Goal: Information Seeking & Learning: Learn about a topic

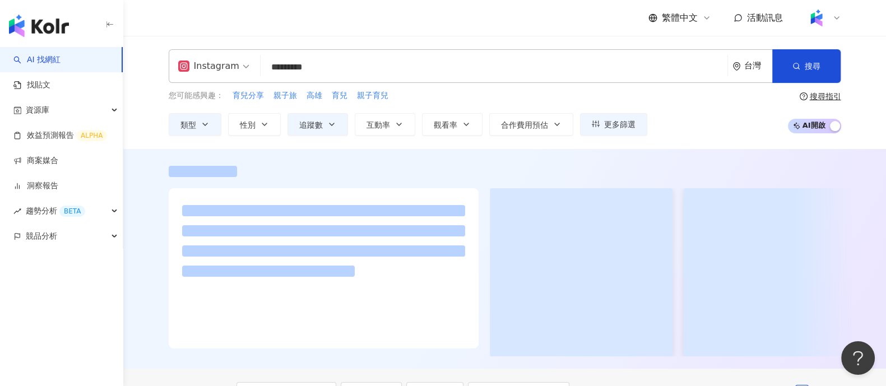
click at [824, 18] on img at bounding box center [816, 17] width 21 height 21
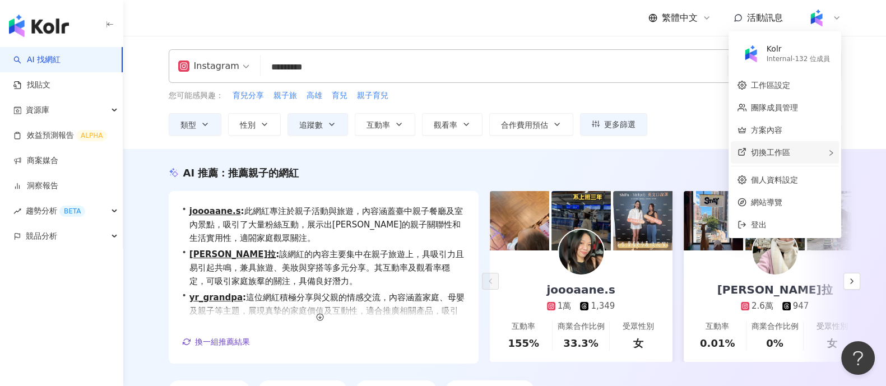
click at [773, 148] on span "切換工作區" at bounding box center [770, 152] width 39 height 9
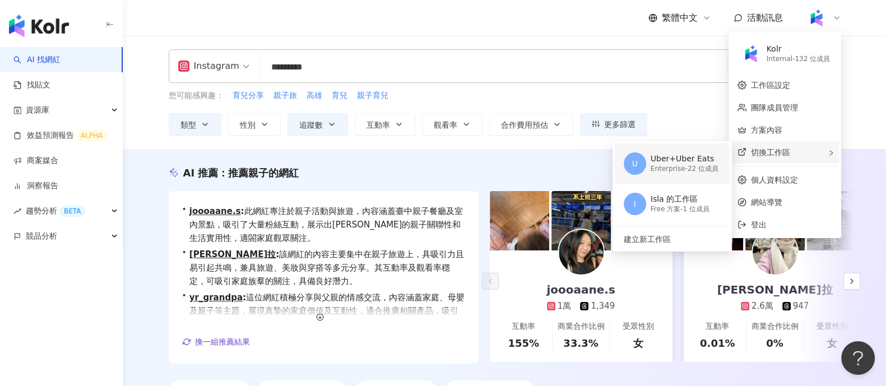
click at [715, 158] on div "Uber+Uber Eats" at bounding box center [685, 159] width 68 height 11
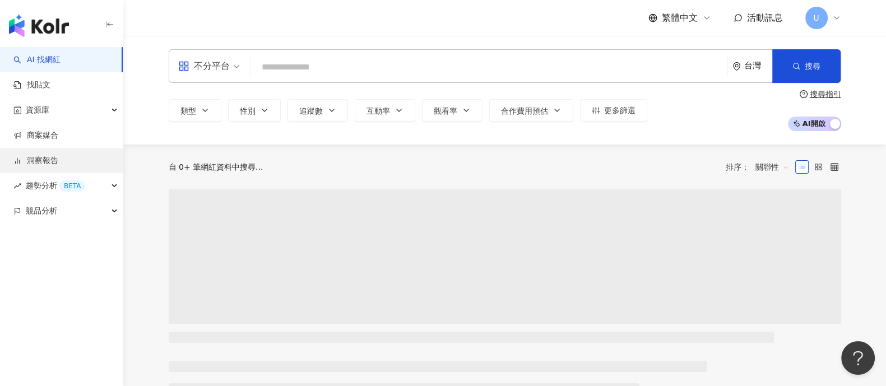
click at [52, 164] on link "洞察報告" at bounding box center [35, 160] width 45 height 11
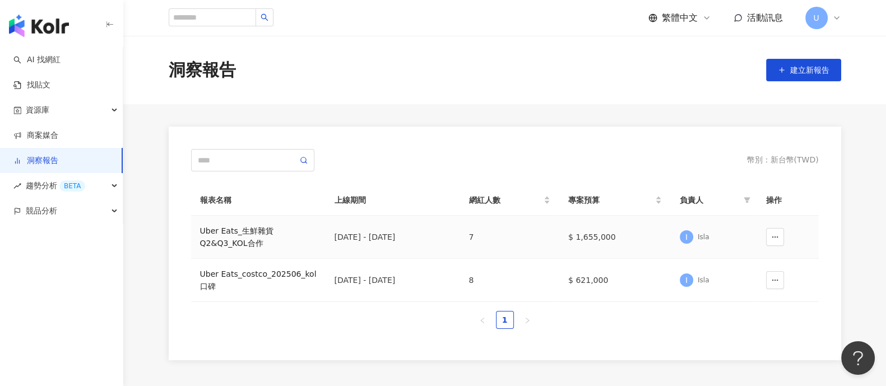
click at [235, 241] on div "Uber Eats_生鮮雜貨Q2&Q3_KOL合作" at bounding box center [258, 237] width 117 height 25
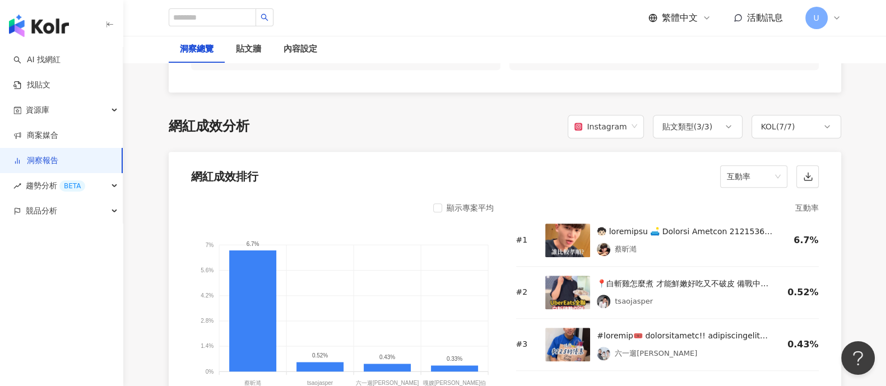
scroll to position [831, 0]
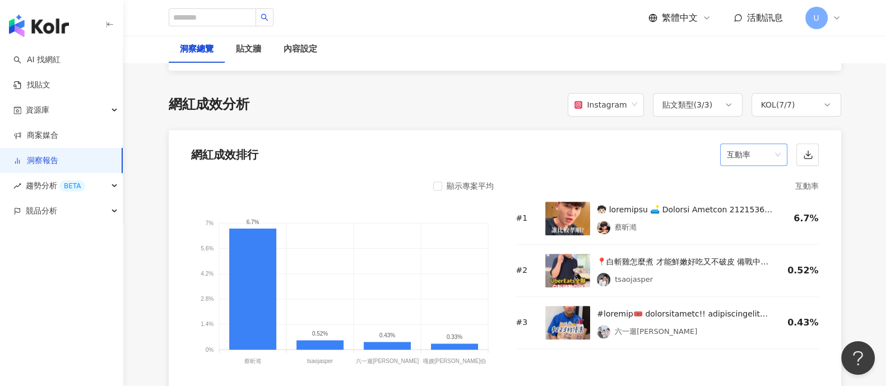
click at [731, 161] on span "互動率" at bounding box center [754, 154] width 54 height 21
click at [753, 270] on div "觀看率" at bounding box center [753, 274] width 49 height 12
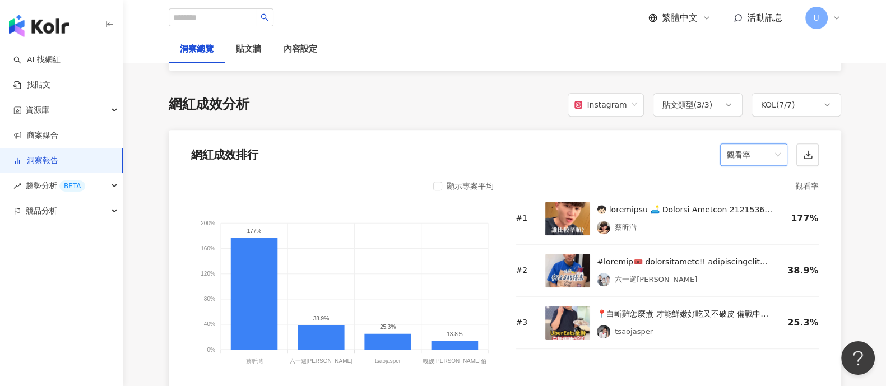
click at [765, 152] on span "觀看率" at bounding box center [754, 154] width 54 height 21
click at [762, 233] on div "互動率" at bounding box center [753, 236] width 49 height 12
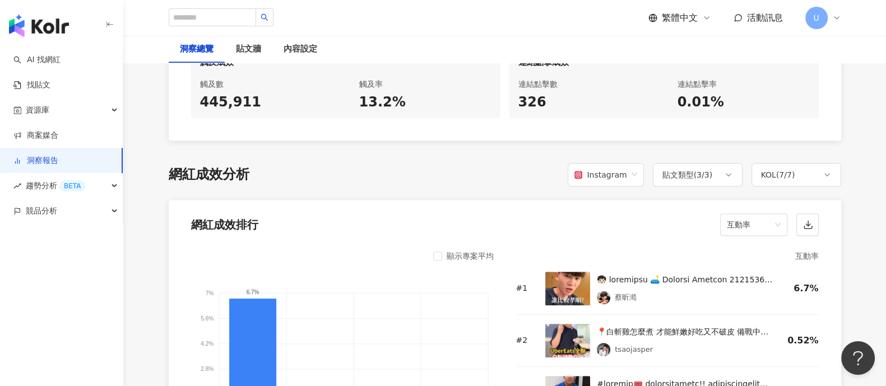
scroll to position [480, 0]
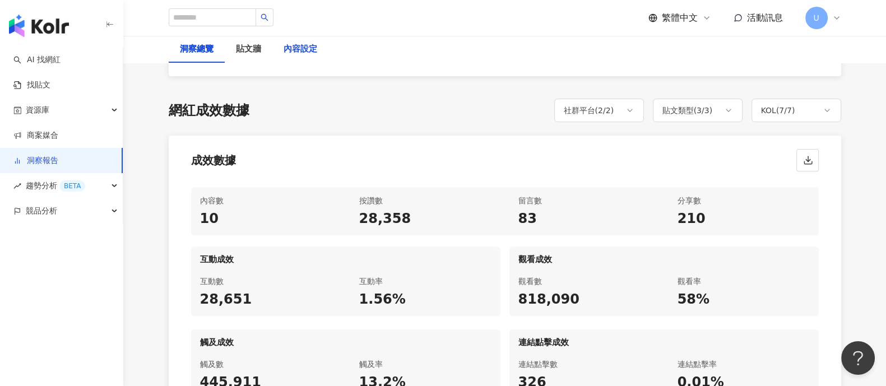
click at [290, 54] on div "內容設定" at bounding box center [301, 49] width 34 height 13
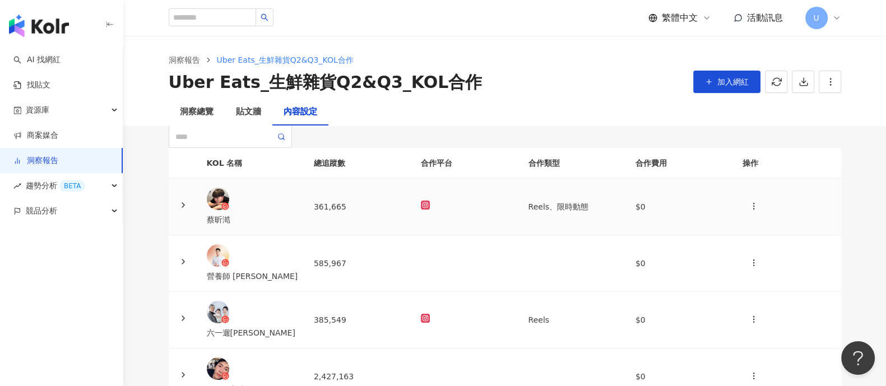
click at [188, 210] on icon at bounding box center [183, 205] width 9 height 9
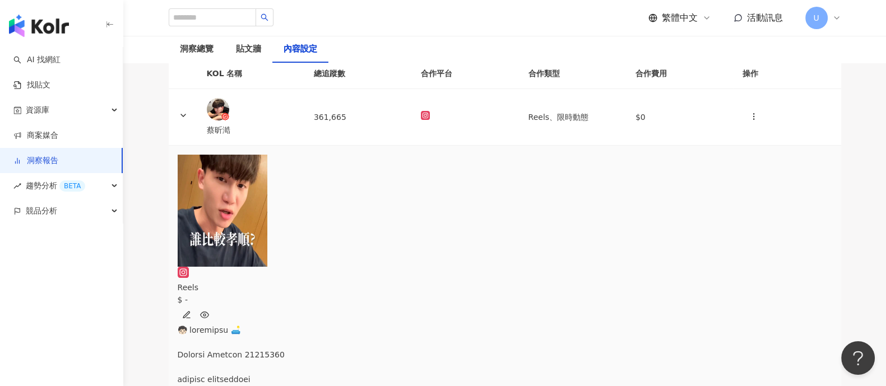
scroll to position [140, 0]
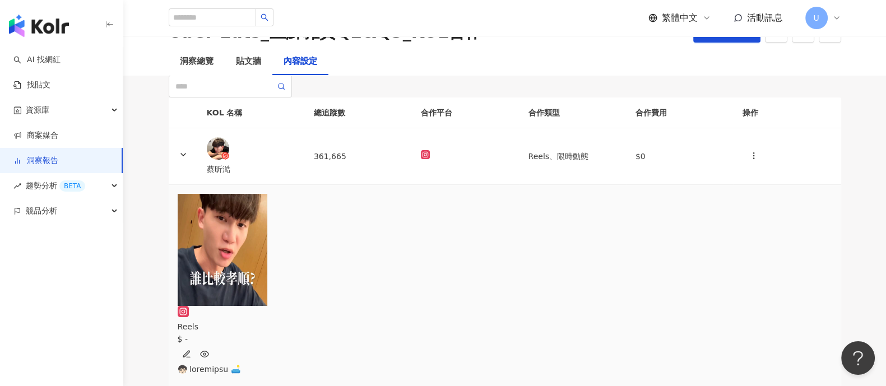
scroll to position [0, 0]
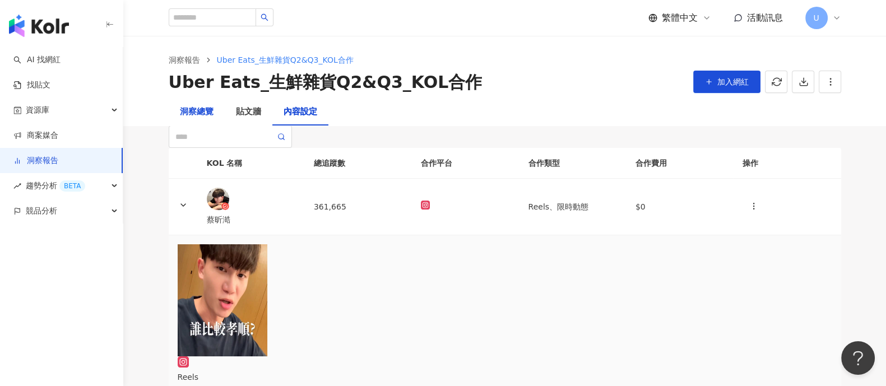
click at [191, 111] on div "洞察總覽" at bounding box center [197, 111] width 34 height 13
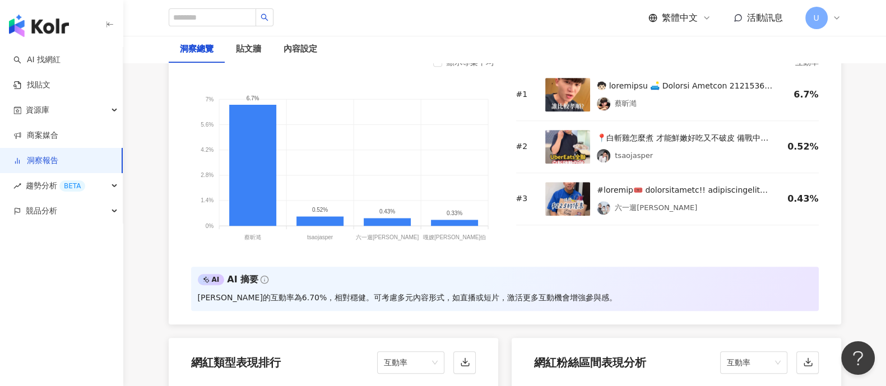
scroll to position [841, 0]
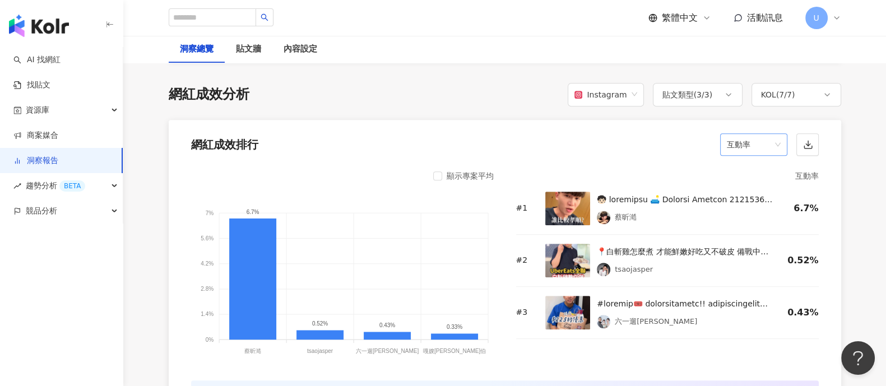
click at [781, 139] on div "互動率" at bounding box center [753, 144] width 67 height 22
click at [756, 248] on div "觀看數" at bounding box center [753, 245] width 49 height 12
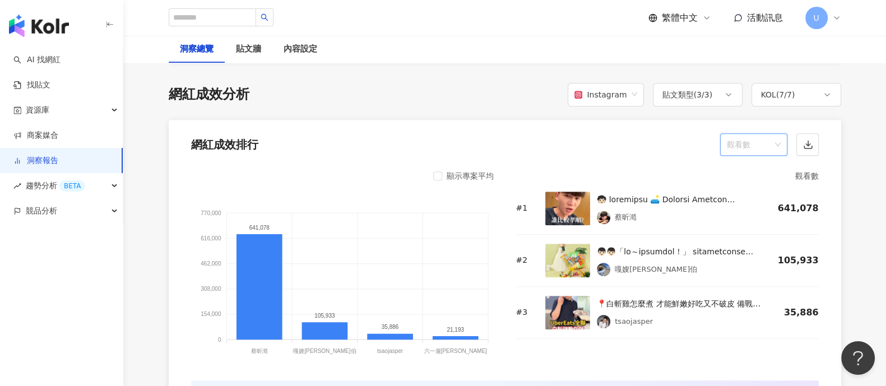
click at [766, 147] on span "觀看數" at bounding box center [754, 144] width 54 height 21
click at [756, 261] on div "觀看率" at bounding box center [753, 264] width 49 height 12
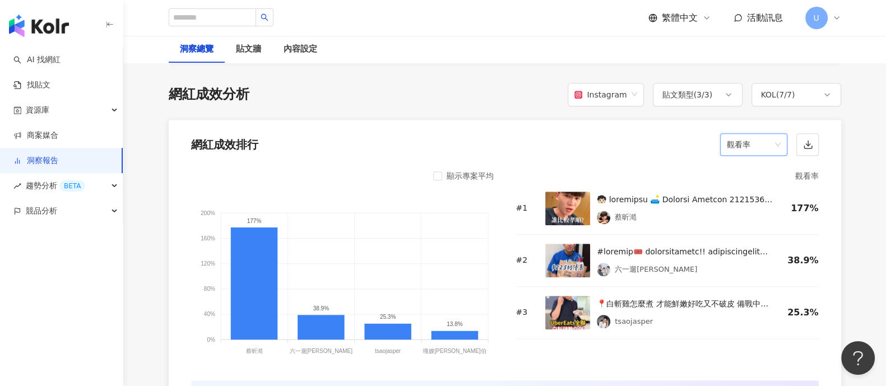
click at [506, 100] on div "網紅成效分析 Instagram 貼文類型 ( 3 / 3 ) KOL ( 7 / 7 )" at bounding box center [505, 95] width 673 height 24
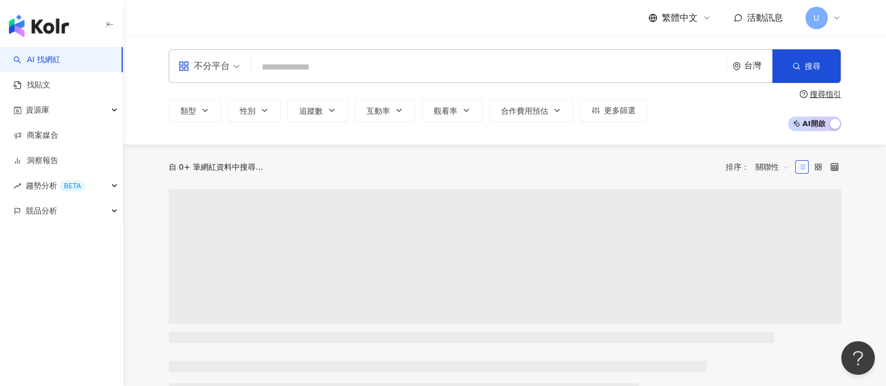
click at [272, 68] on input "search" at bounding box center [489, 67] width 467 height 21
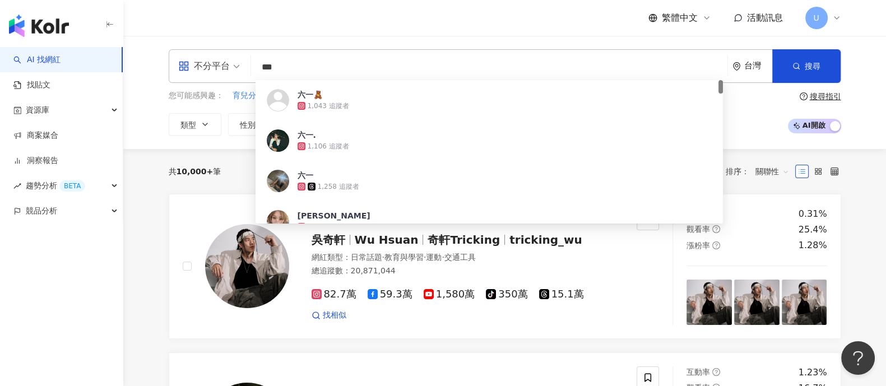
type input "***"
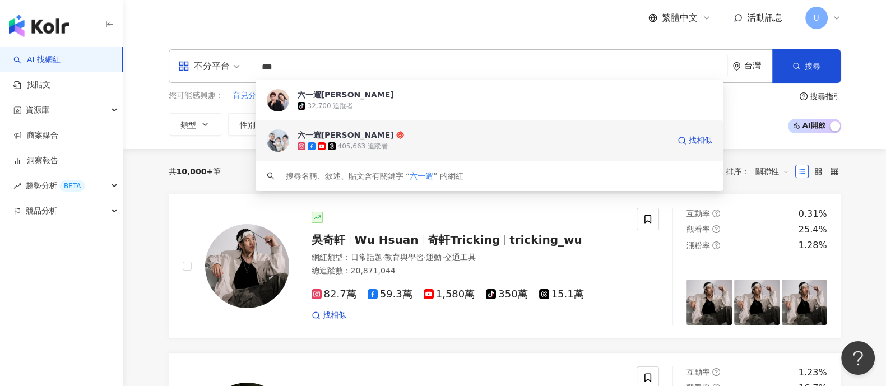
click at [395, 140] on span "六一遛[PERSON_NAME]" at bounding box center [484, 134] width 372 height 11
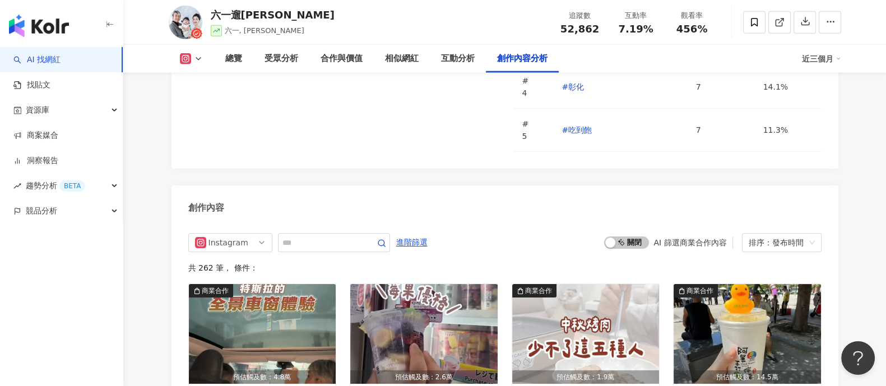
scroll to position [3363, 0]
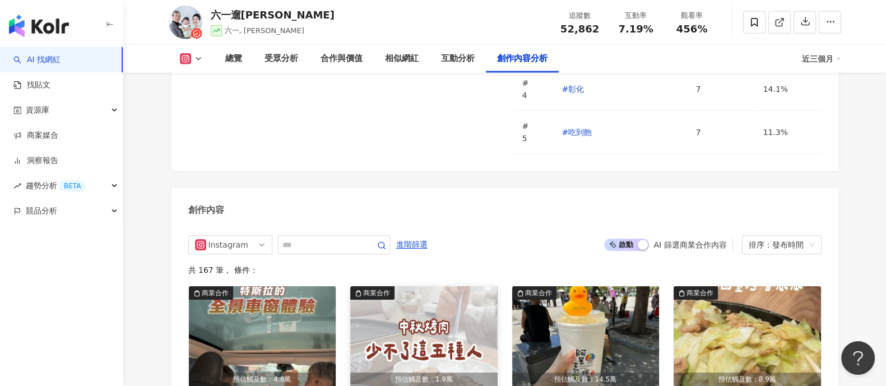
scroll to position [3545, 0]
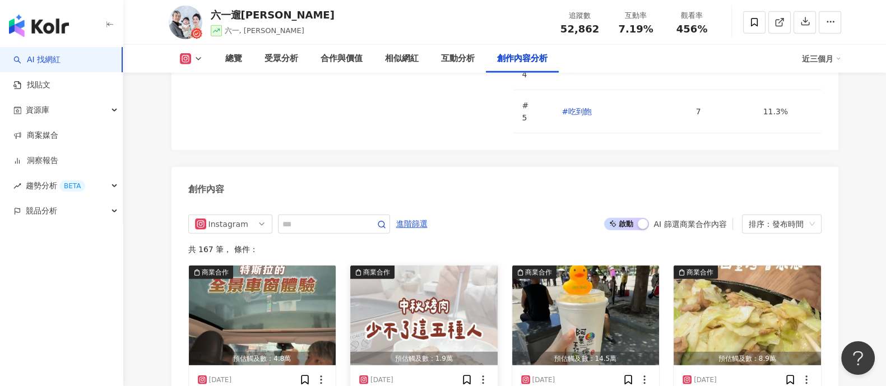
click at [454, 266] on img "button" at bounding box center [423, 316] width 147 height 100
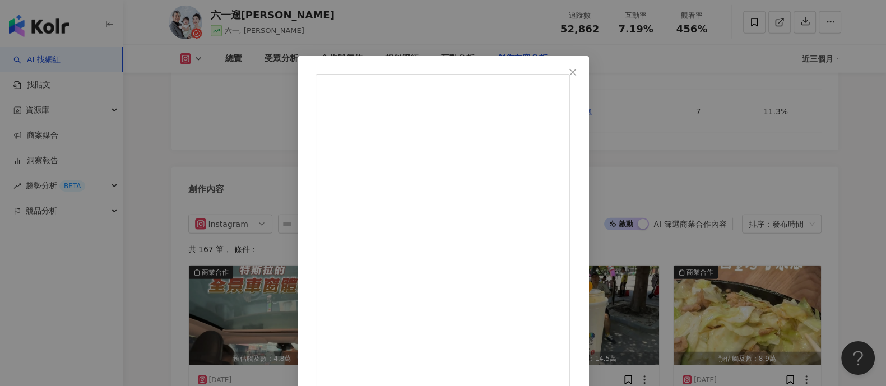
scroll to position [230, 0]
click at [760, 152] on div "六一遛阿寬 2025/9/8 200 2 1.5萬 查看原始貼文" at bounding box center [443, 193] width 886 height 386
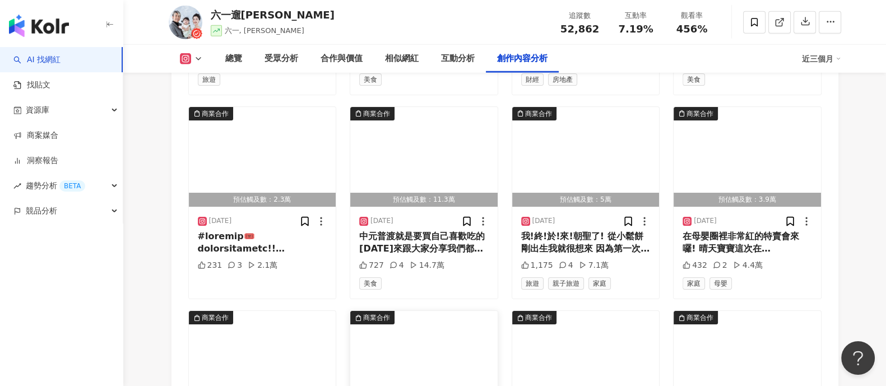
scroll to position [3895, 0]
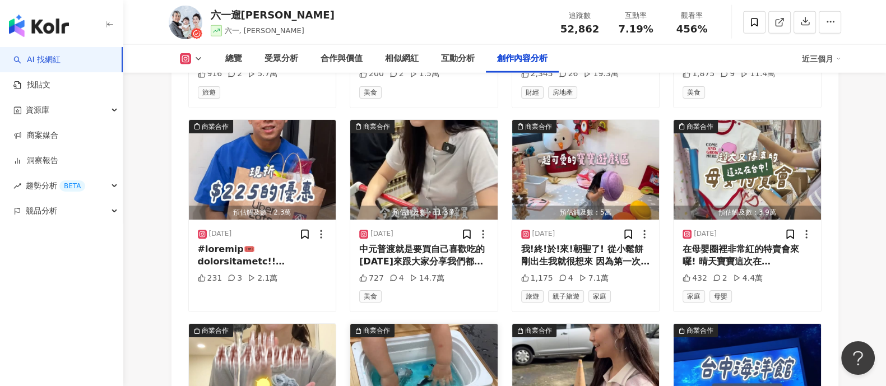
click at [456, 324] on img "button" at bounding box center [423, 374] width 147 height 100
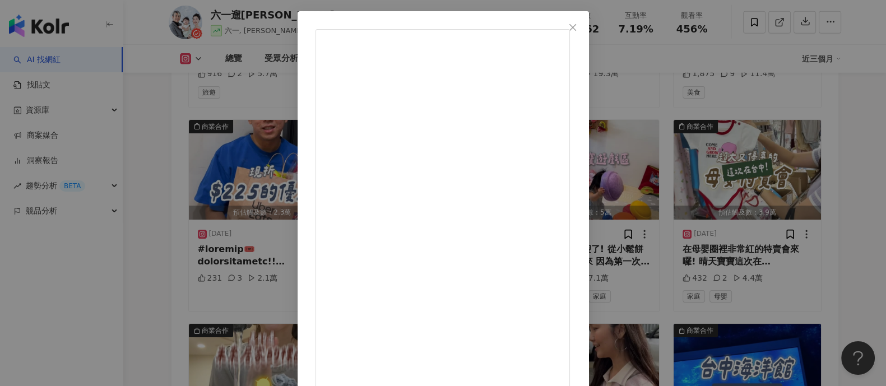
scroll to position [103, 0]
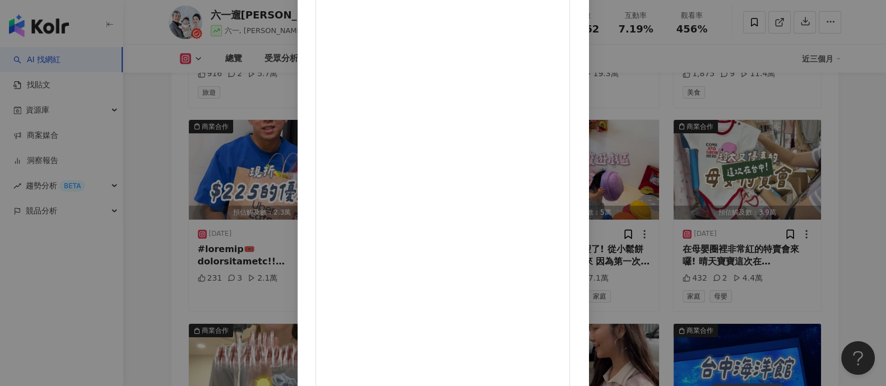
click at [745, 159] on div "61 ୧⃛(๑⃙⃘◡̈︎๑⃙⃘)୨⃛ 2025/8/23 隱藏 115 2萬 查看原始貼文" at bounding box center [443, 193] width 886 height 386
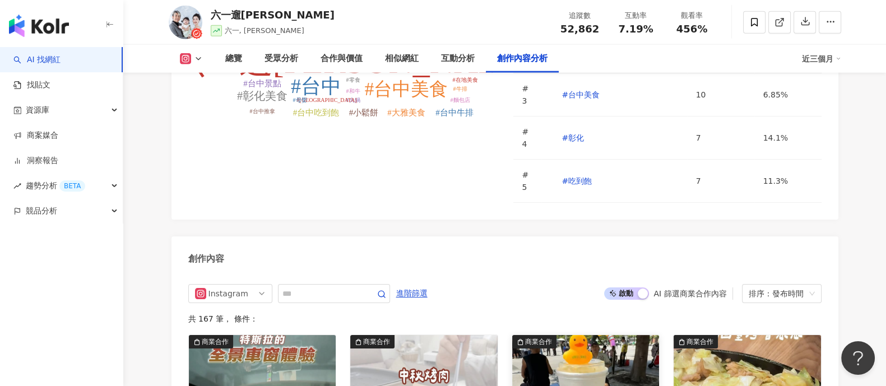
scroll to position [3474, 0]
click at [589, 336] on img "button" at bounding box center [585, 386] width 147 height 100
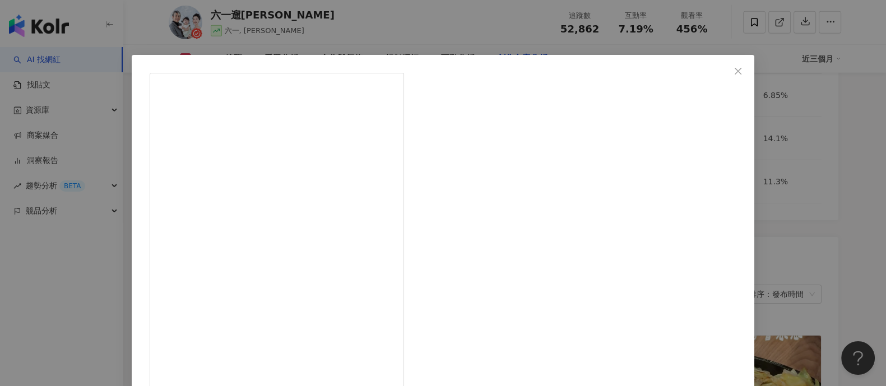
scroll to position [0, 0]
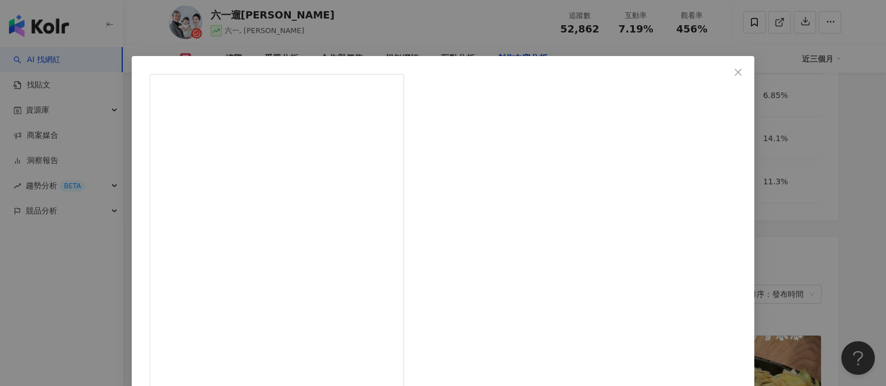
click at [802, 168] on div "六一遛阿寬 2025/9/6 市政府怎麼變成園遊會了?!! 平常就有固定在捐血的我們 怎麼能錯過這種活動呢~ 捐血不但有益身體健康 還可以幫助別人 甚至還有好…" at bounding box center [443, 193] width 886 height 386
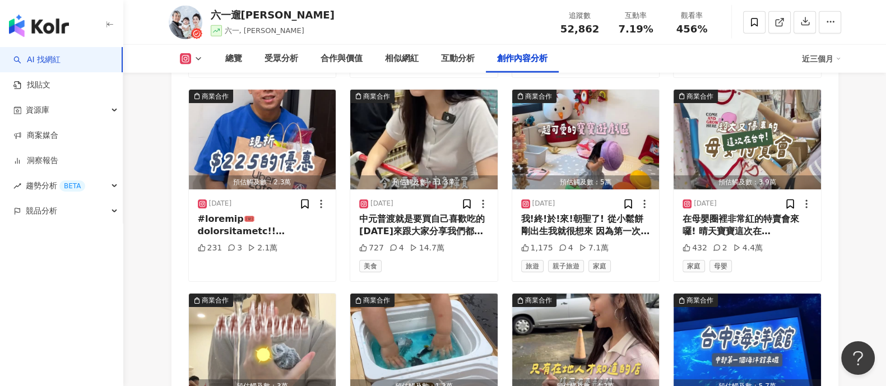
scroll to position [4035, 0]
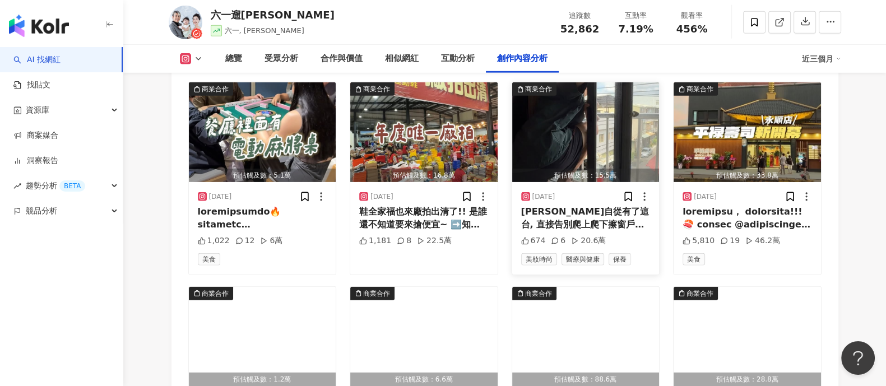
scroll to position [4385, 0]
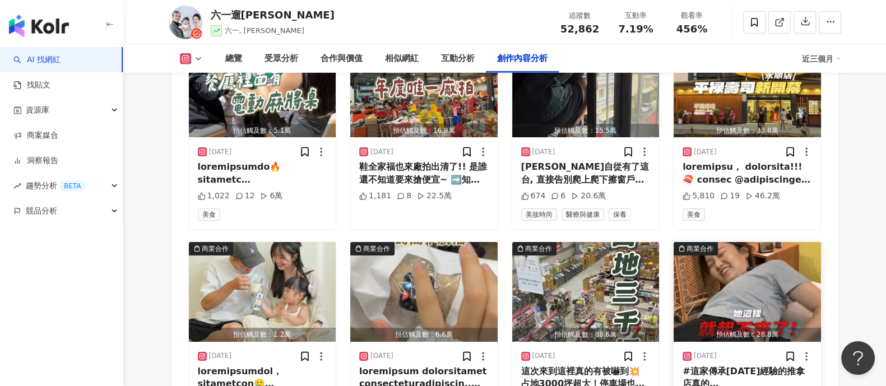
click at [748, 242] on img "button" at bounding box center [747, 292] width 147 height 100
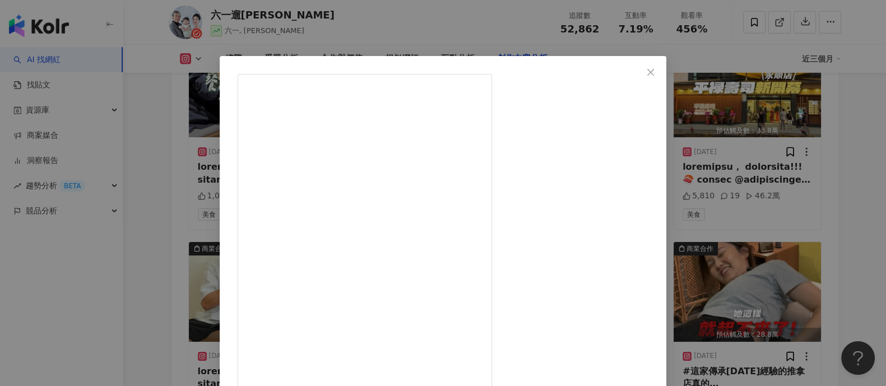
scroll to position [116, 0]
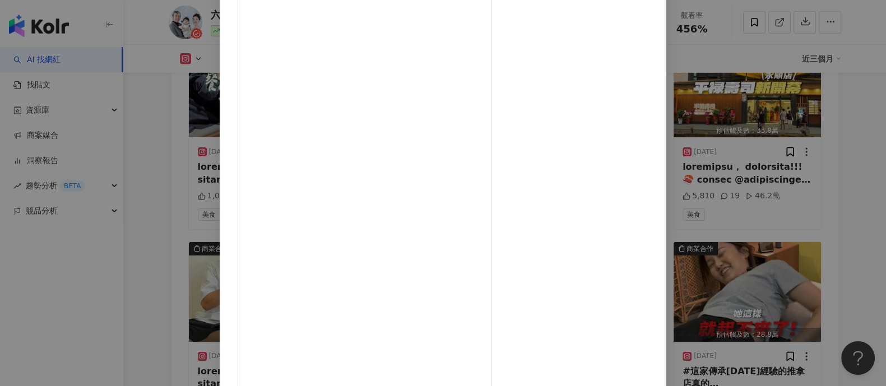
click at [748, 238] on div "六一遛阿寬 2025/8/6 #這家傳承60年經驗的推拿店真的太神了! 師承阿公技藝！又有國家認證的整復技師 再加上超親民的價格 真的不能不分享耶～ 之前一直…" at bounding box center [443, 193] width 886 height 386
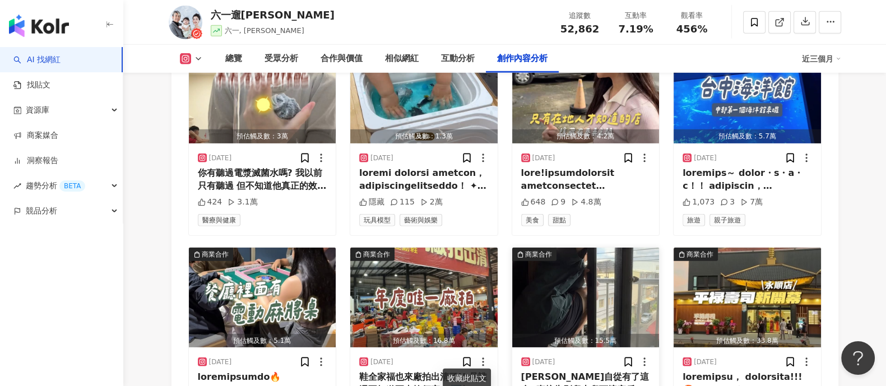
scroll to position [4315, 0]
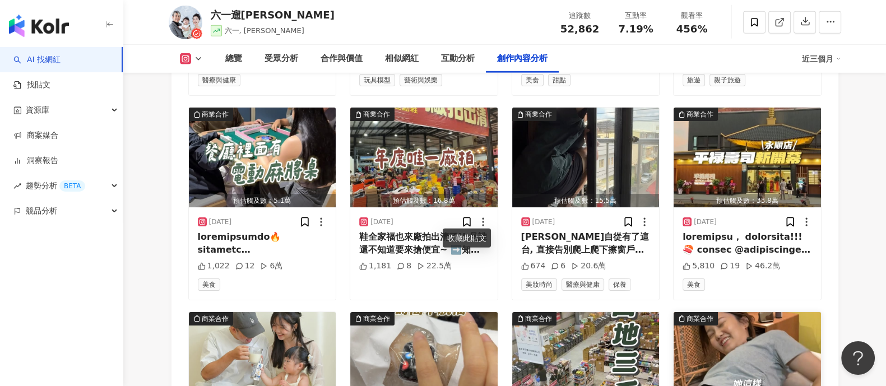
click at [776, 312] on img "button" at bounding box center [747, 362] width 147 height 100
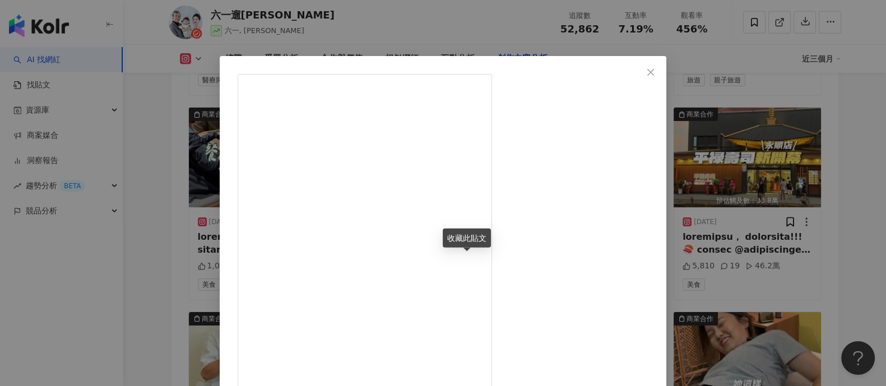
scroll to position [116, 0]
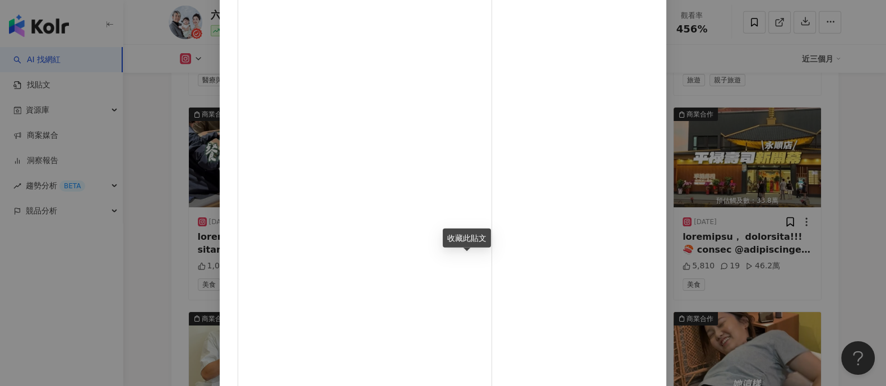
click at [752, 256] on div "六一遛阿寬 2025/8/6 #這家傳承60年經驗的推拿店真的太神了! 師承阿公技藝！又有國家認證的整復技師 再加上超親民的價格 真的不能不分享耶～ 之前一直…" at bounding box center [443, 193] width 886 height 386
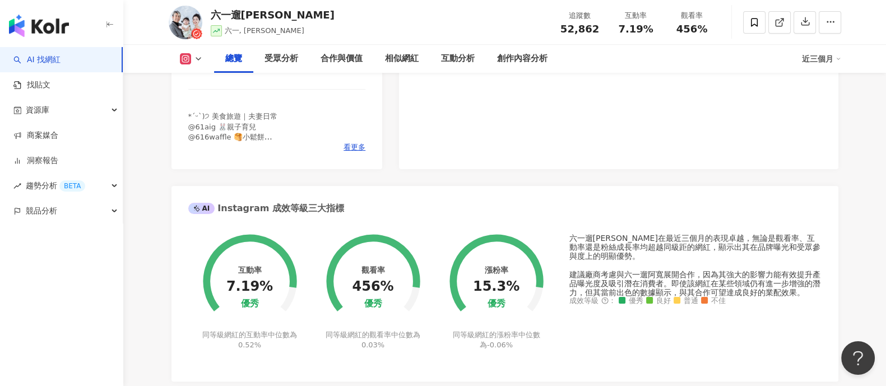
scroll to position [0, 0]
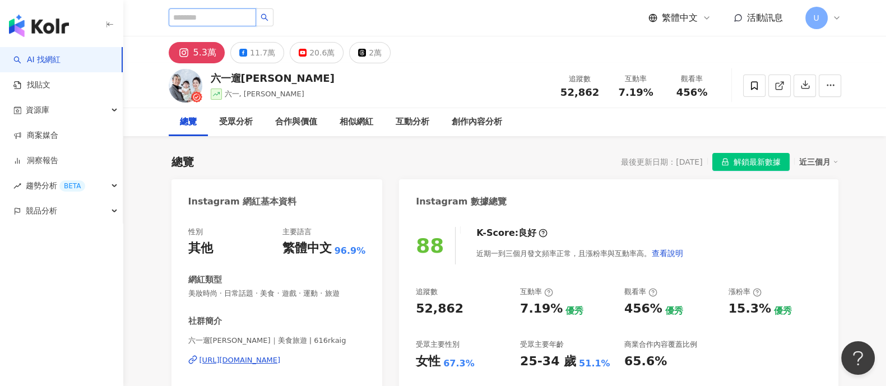
click at [235, 15] on input "search" at bounding box center [212, 17] width 87 height 18
click at [226, 21] on input "search" at bounding box center [212, 17] width 87 height 18
type input "****"
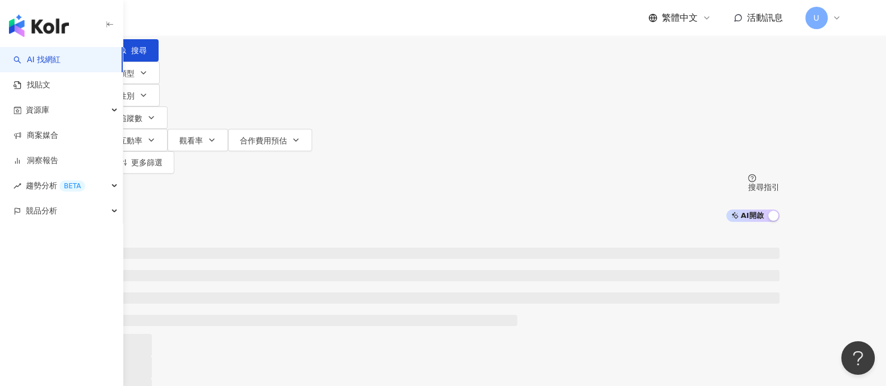
click at [270, 21] on input "****" at bounding box center [224, 10] width 91 height 21
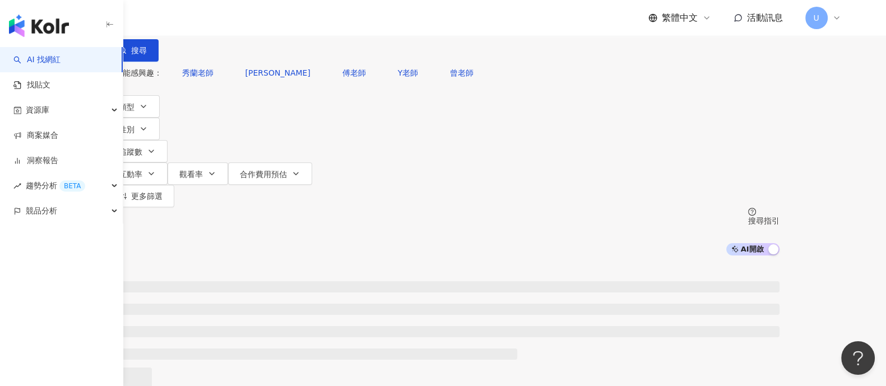
click at [270, 21] on input "****" at bounding box center [224, 10] width 91 height 21
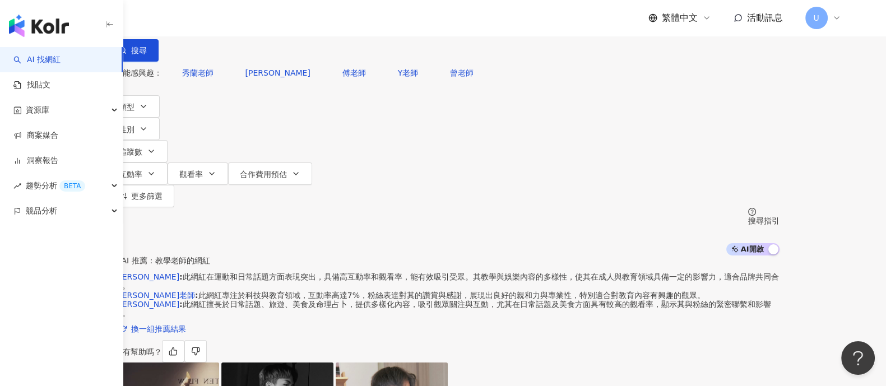
scroll to position [350, 0]
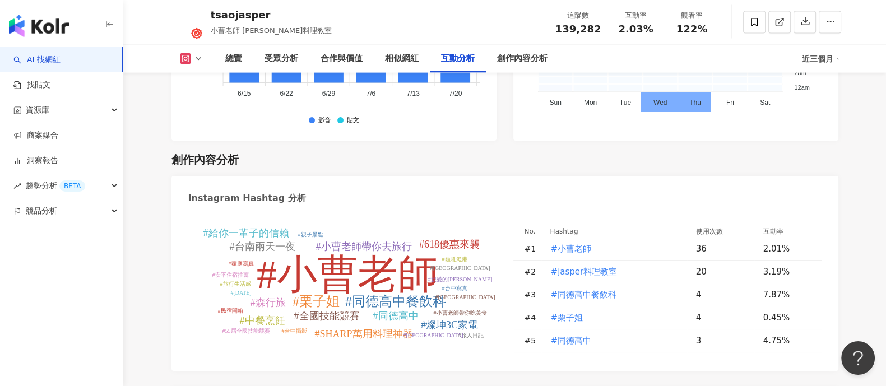
scroll to position [3433, 0]
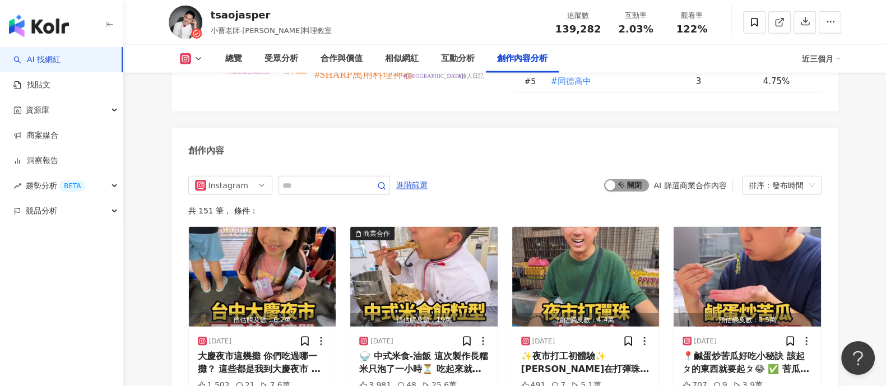
click at [626, 179] on span "啟動 關閉" at bounding box center [626, 185] width 45 height 12
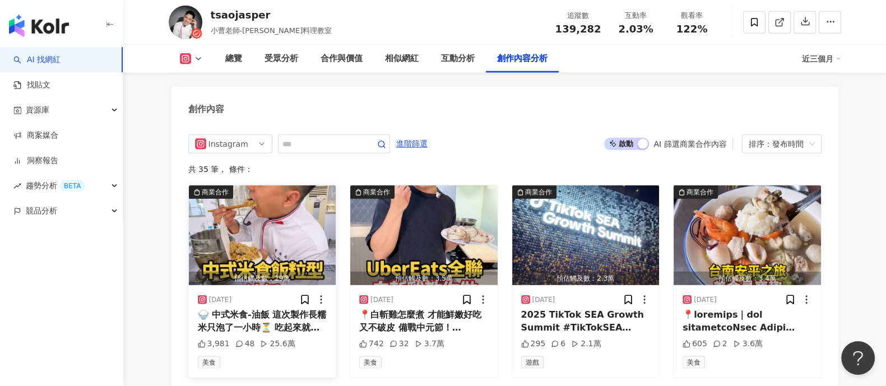
click at [250, 223] on img "button" at bounding box center [262, 236] width 147 height 100
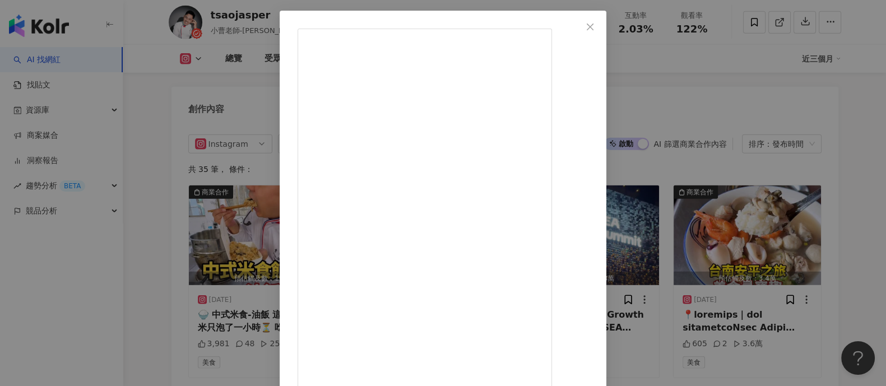
scroll to position [116, 0]
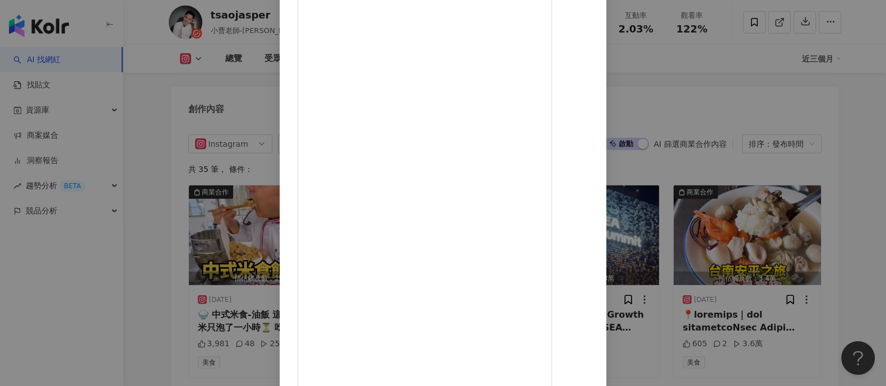
drag, startPoint x: 802, startPoint y: 145, endPoint x: 785, endPoint y: 154, distance: 19.3
click at [802, 145] on div "tsaojasper 2025/9/11 🍚 中式米食-油飯 這次製作長糯米只泡了一小時⏳ 吃起來就比較粒粒分明 建議可以增加浸泡的時間 口感會更軟一些些✨ …" at bounding box center [443, 193] width 886 height 386
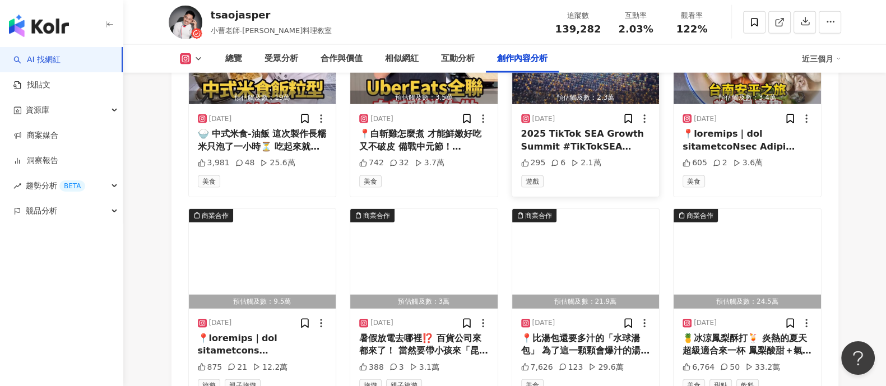
scroll to position [3685, 0]
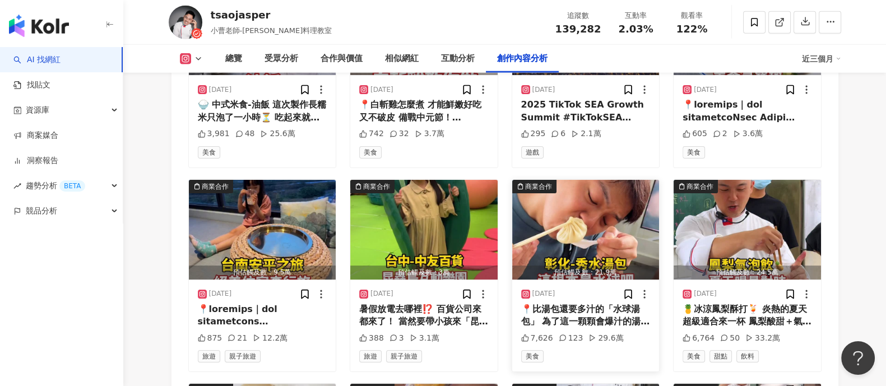
click at [593, 208] on img "button" at bounding box center [585, 230] width 147 height 100
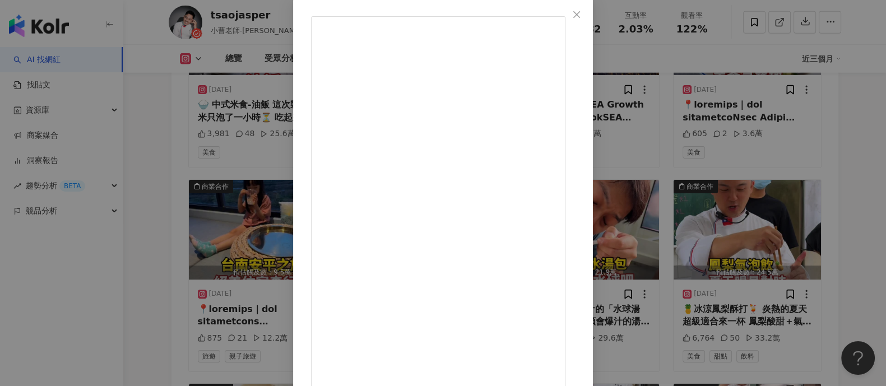
scroll to position [116, 0]
click at [730, 179] on div "tsaojasper 2025/7/15 📍比湯包還要多汁的「水球湯包」 為了這一顆顆會爆汁的湯包 我們早上七點就到彰化秀水來排隊 每顆湯包都是現包現蒸 從擀…" at bounding box center [443, 193] width 886 height 386
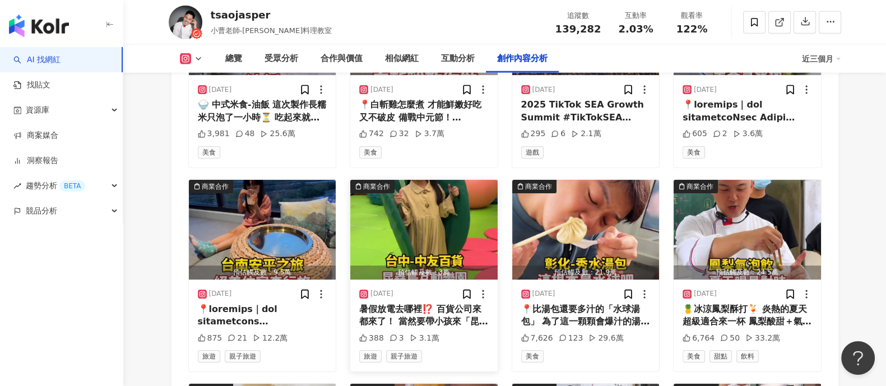
click at [433, 235] on img "button" at bounding box center [423, 230] width 147 height 100
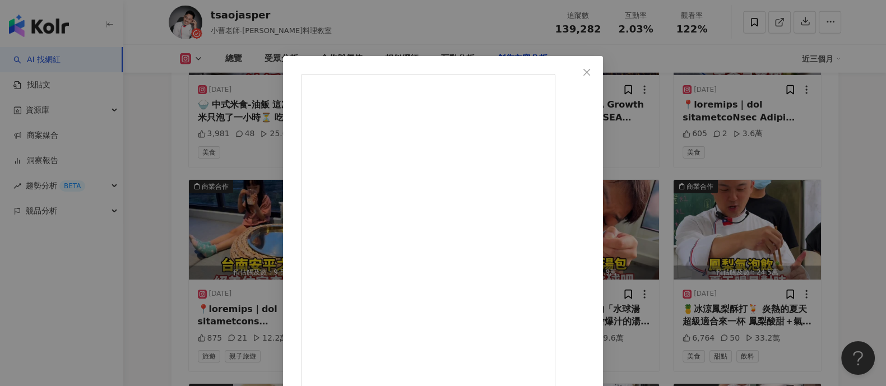
click at [717, 199] on div "tsaojasper 2025/7/19 暑假放電去哪裡⁉️ 百貨公司來都來了！ 當然要帶小孩來「昆蟲島互動樂園」放電放到飽 今天帶栗子姐來當一日小昆蟲 ✔️…" at bounding box center [443, 193] width 886 height 386
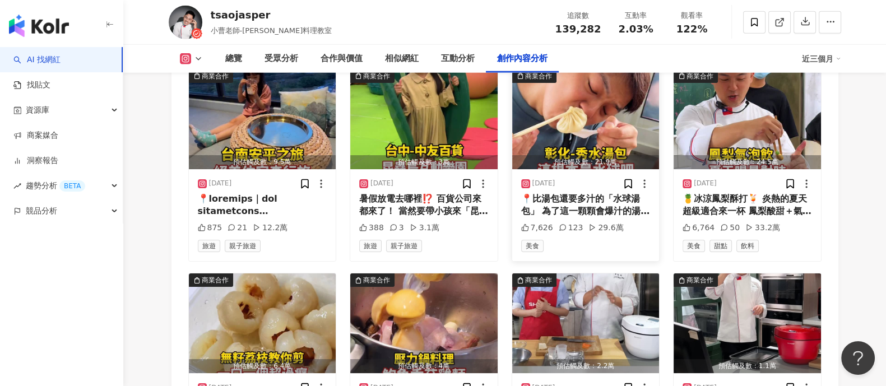
scroll to position [3895, 0]
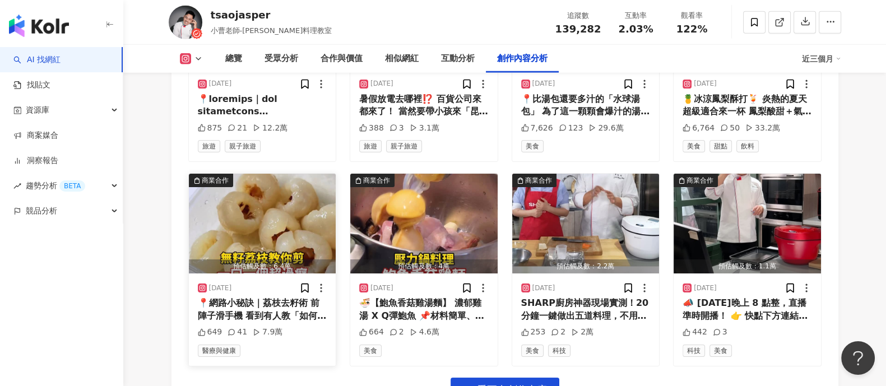
click at [261, 219] on img "button" at bounding box center [262, 224] width 147 height 100
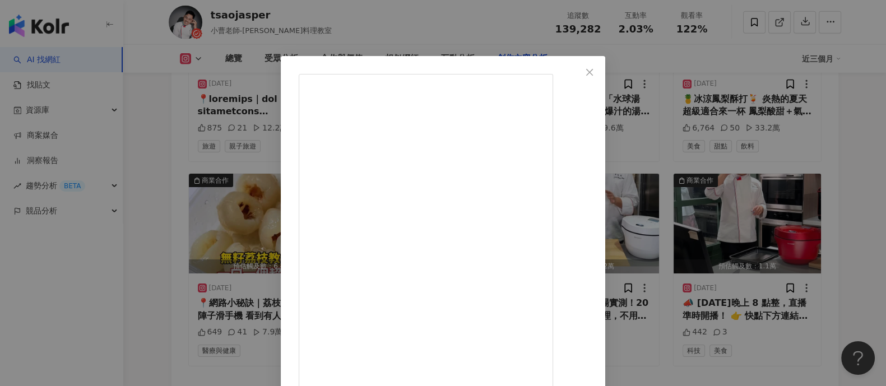
scroll to position [116, 0]
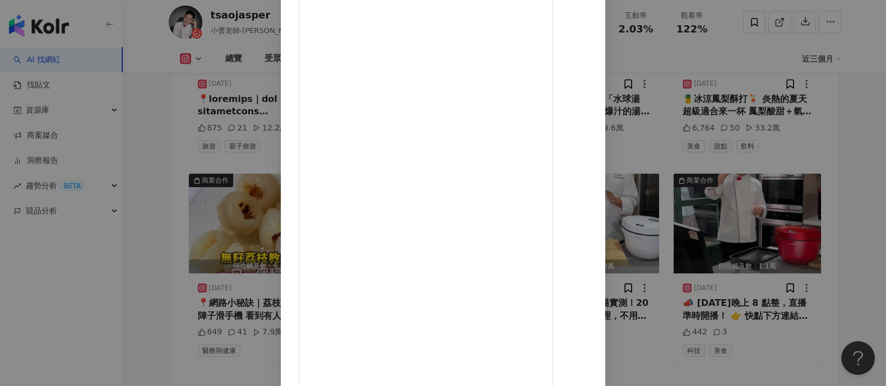
click at [797, 164] on div "tsaojasper 2025/6/23 📍網路小秘訣｜荔枝去籽術 前陣子滑手機 看到有人教「如何幫荔枝開刀」😆 剛好我也買了一袋 1斤 $90你們覺得算貴嗎…" at bounding box center [443, 193] width 886 height 386
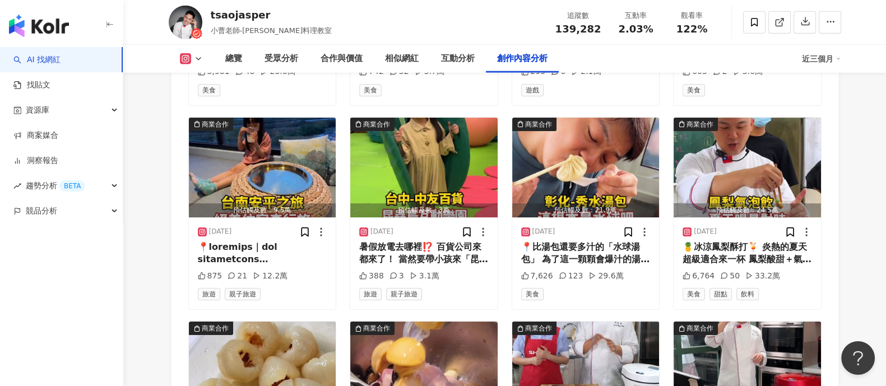
scroll to position [3615, 0]
